Goal: Information Seeking & Learning: Check status

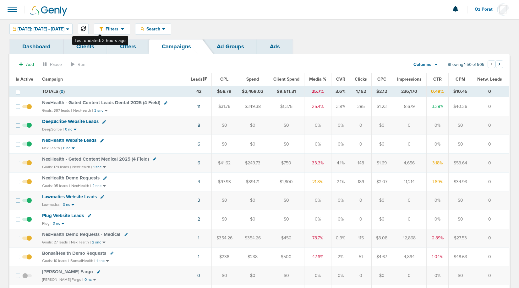
click at [86, 27] on icon at bounding box center [83, 28] width 5 height 5
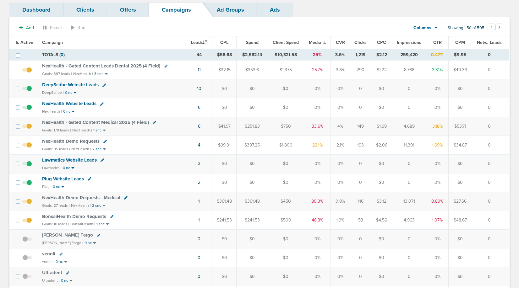
scroll to position [42, 0]
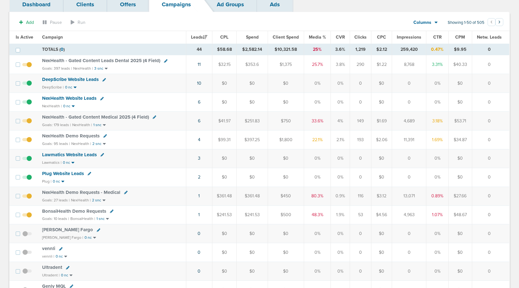
click at [201, 215] on td "1" at bounding box center [199, 215] width 26 height 19
click at [200, 215] on link "1" at bounding box center [199, 214] width 2 height 5
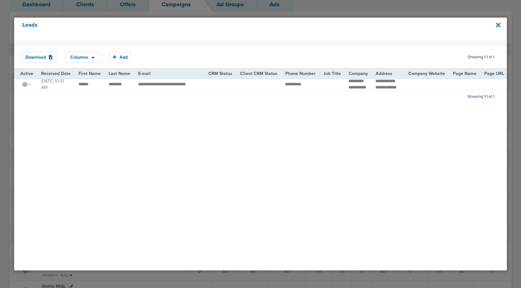
click at [498, 24] on icon at bounding box center [498, 25] width 5 height 5
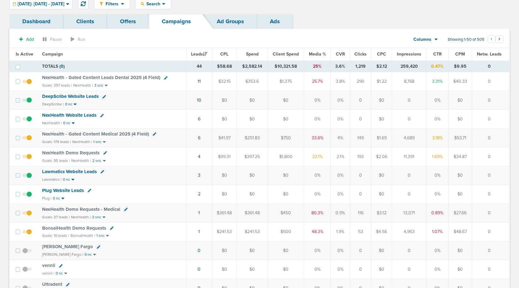
scroll to position [0, 0]
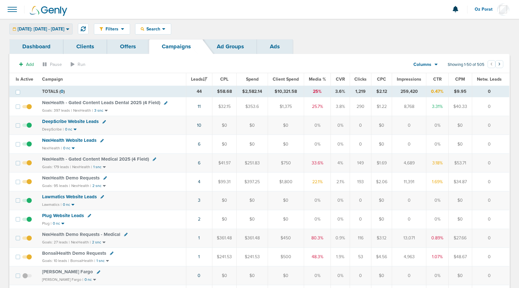
click at [57, 33] on div "[DATE]: [DATE] - [DATE]" at bounding box center [41, 29] width 62 height 10
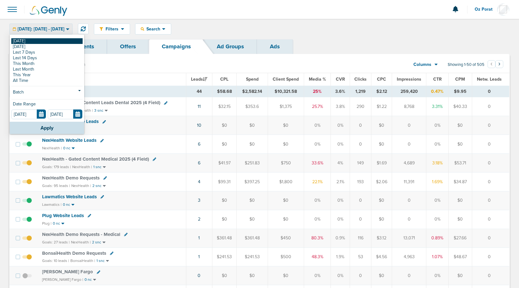
click at [34, 41] on link "[DATE]" at bounding box center [46, 41] width 71 height 6
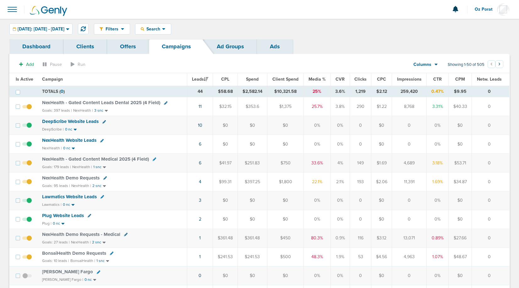
click at [10, 9] on span at bounding box center [12, 10] width 14 height 14
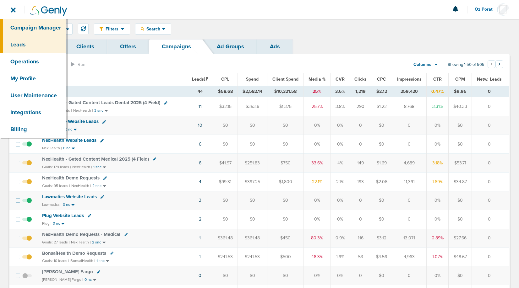
click at [14, 46] on link "Leads" at bounding box center [33, 44] width 66 height 17
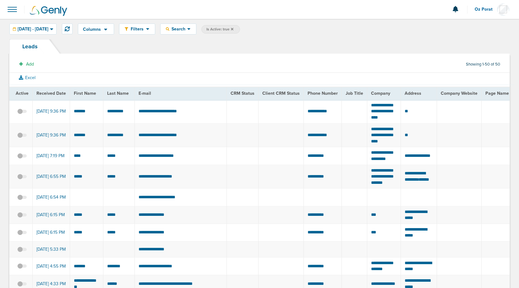
click at [16, 13] on span at bounding box center [12, 10] width 14 height 14
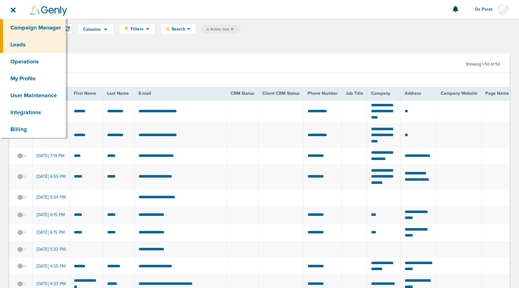
click at [18, 23] on link "Campaign Manager" at bounding box center [33, 27] width 66 height 17
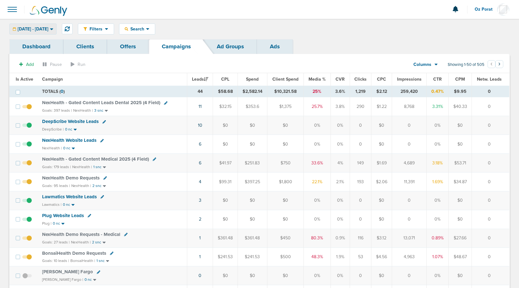
click at [48, 31] on span "[DATE] - [DATE]" at bounding box center [33, 29] width 31 height 4
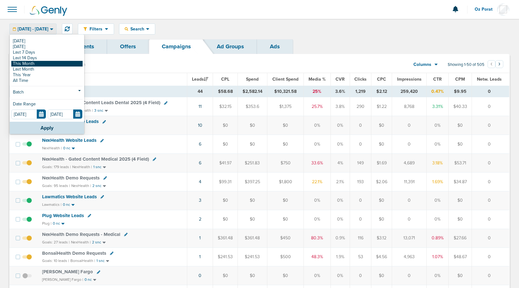
click at [41, 64] on link "This Month" at bounding box center [46, 64] width 71 height 6
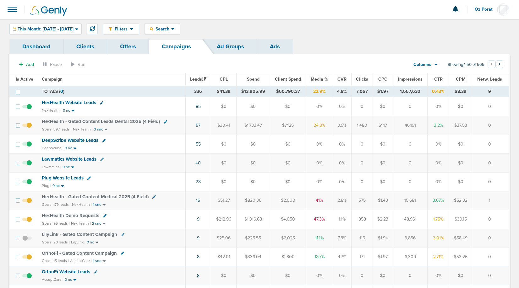
drag, startPoint x: 278, startPoint y: 91, endPoint x: 308, endPoint y: 91, distance: 30.2
click at [308, 91] on tr "TOTALS ( 0 ) 336 $41.39 $13,905.99 $60,790.37 22.9% 4.8% 7,067 $1.97 1,657,630 …" at bounding box center [259, 92] width 500 height 12
click at [69, 28] on span "This Month: [DATE] - [DATE]" at bounding box center [46, 29] width 56 height 4
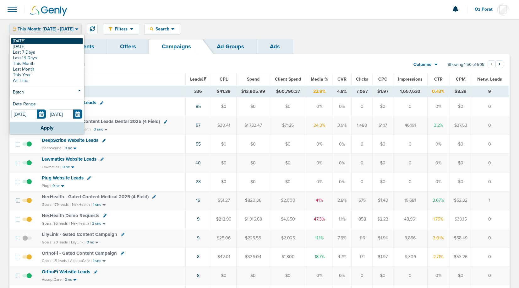
click at [41, 41] on link "[DATE]" at bounding box center [46, 41] width 71 height 6
